Goal: Task Accomplishment & Management: Complete application form

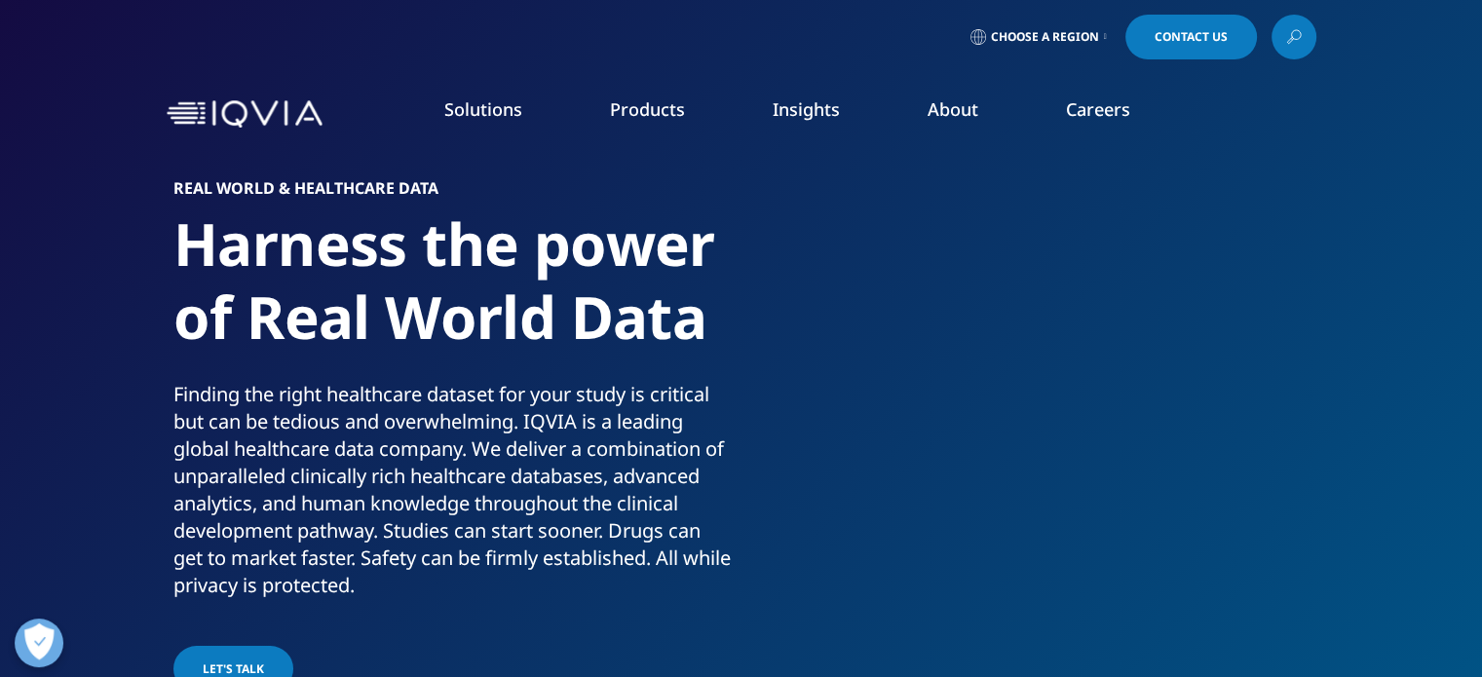
click at [1097, 106] on link "Careers" at bounding box center [1098, 108] width 64 height 23
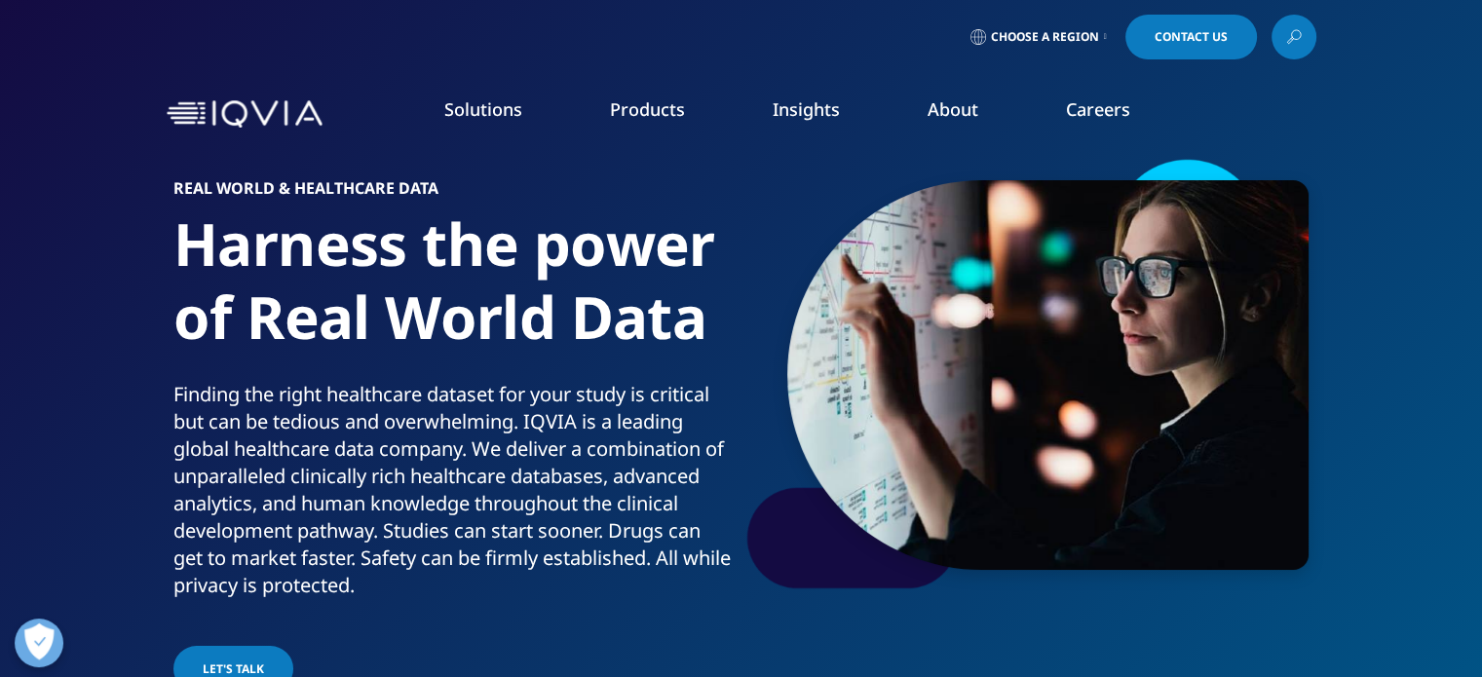
click at [1097, 118] on link "Careers" at bounding box center [1098, 108] width 64 height 23
click at [1085, 109] on link "Careers" at bounding box center [1098, 108] width 64 height 23
click at [1094, 108] on link "Careers" at bounding box center [1098, 108] width 64 height 23
click at [807, 319] on link "View Open Roles" at bounding box center [911, 316] width 333 height 21
